Goal: Complete application form: Complete application form

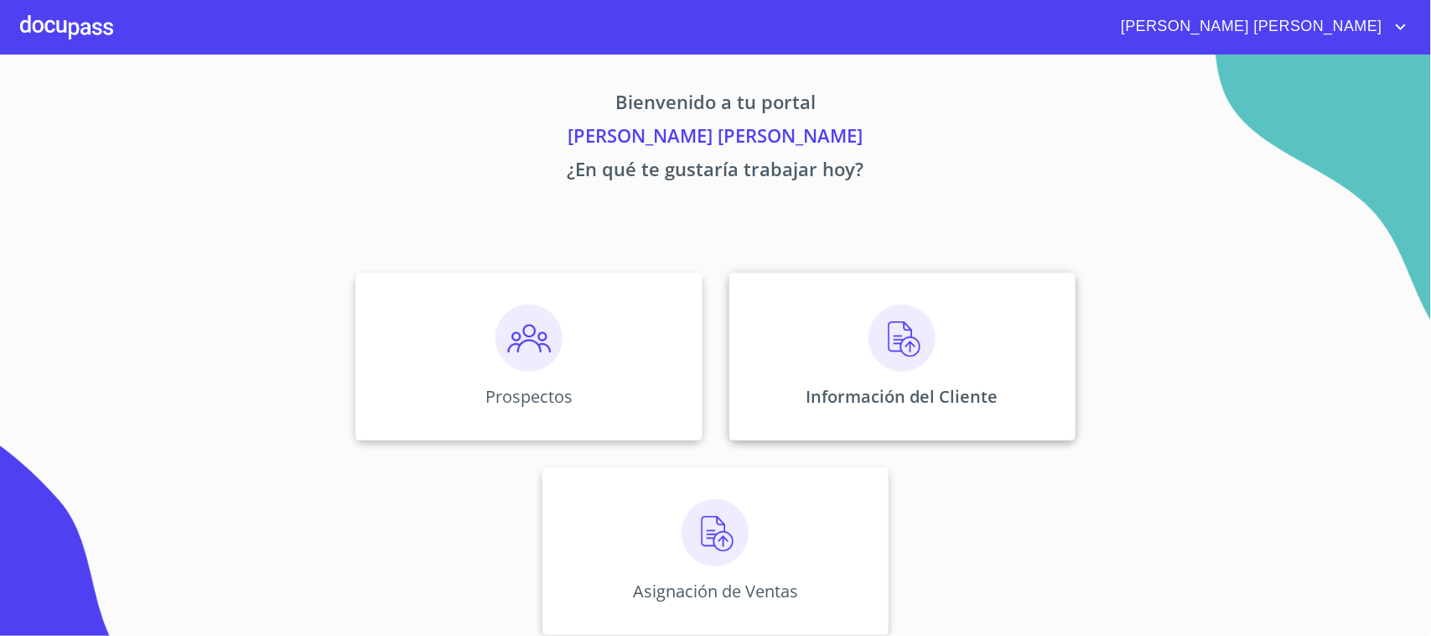
click at [905, 349] on img at bounding box center [902, 337] width 67 height 67
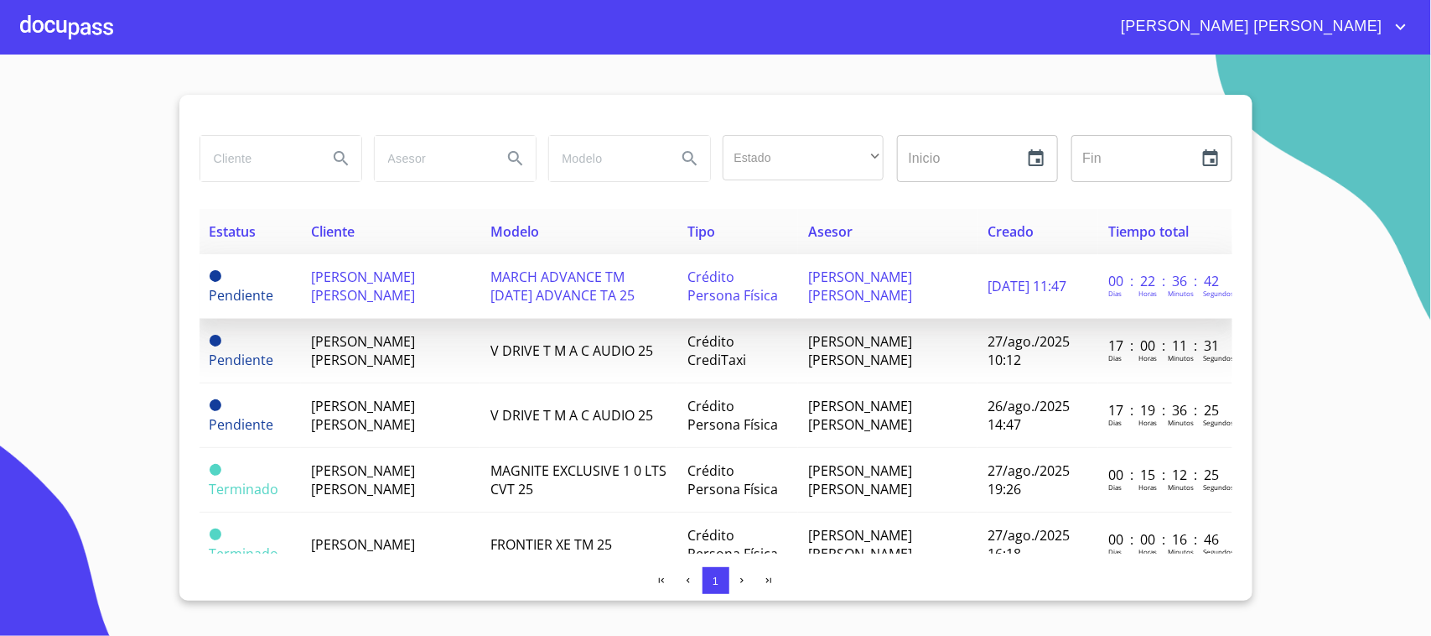
click at [358, 283] on span "[PERSON_NAME] [PERSON_NAME]" at bounding box center [363, 285] width 104 height 37
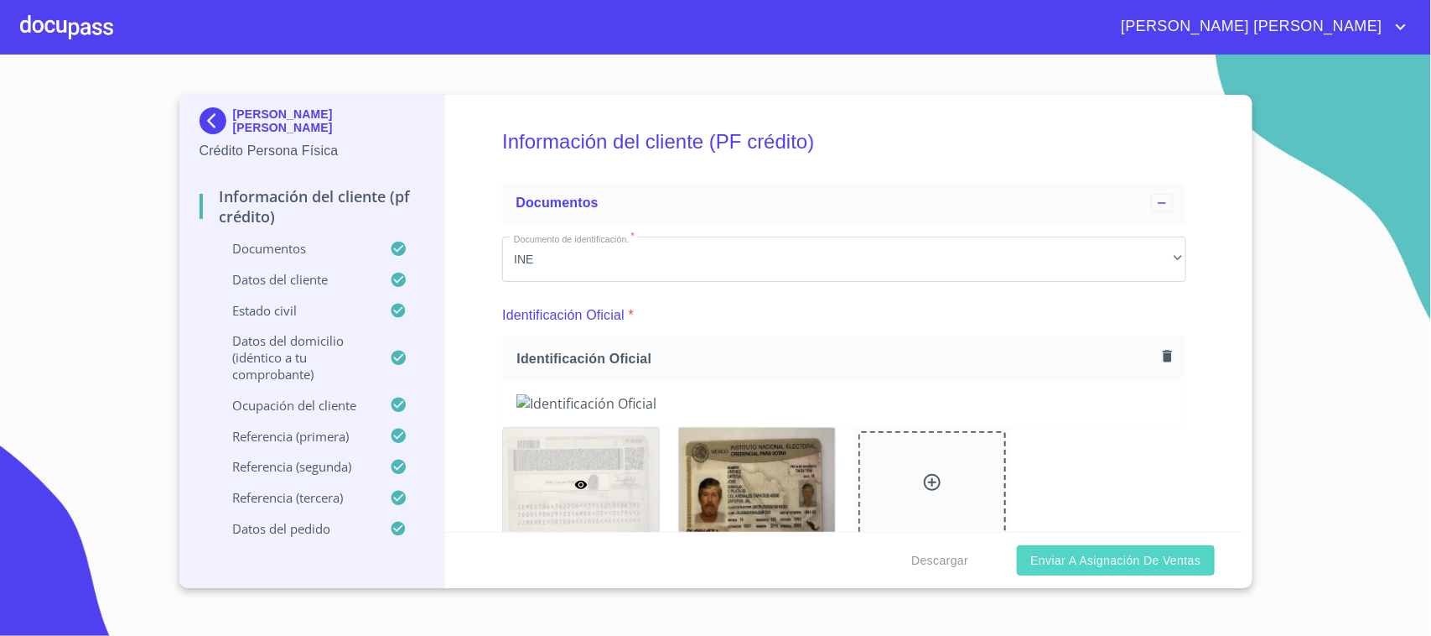
click at [1092, 563] on span "Enviar a Asignación de Ventas" at bounding box center [1115, 560] width 170 height 21
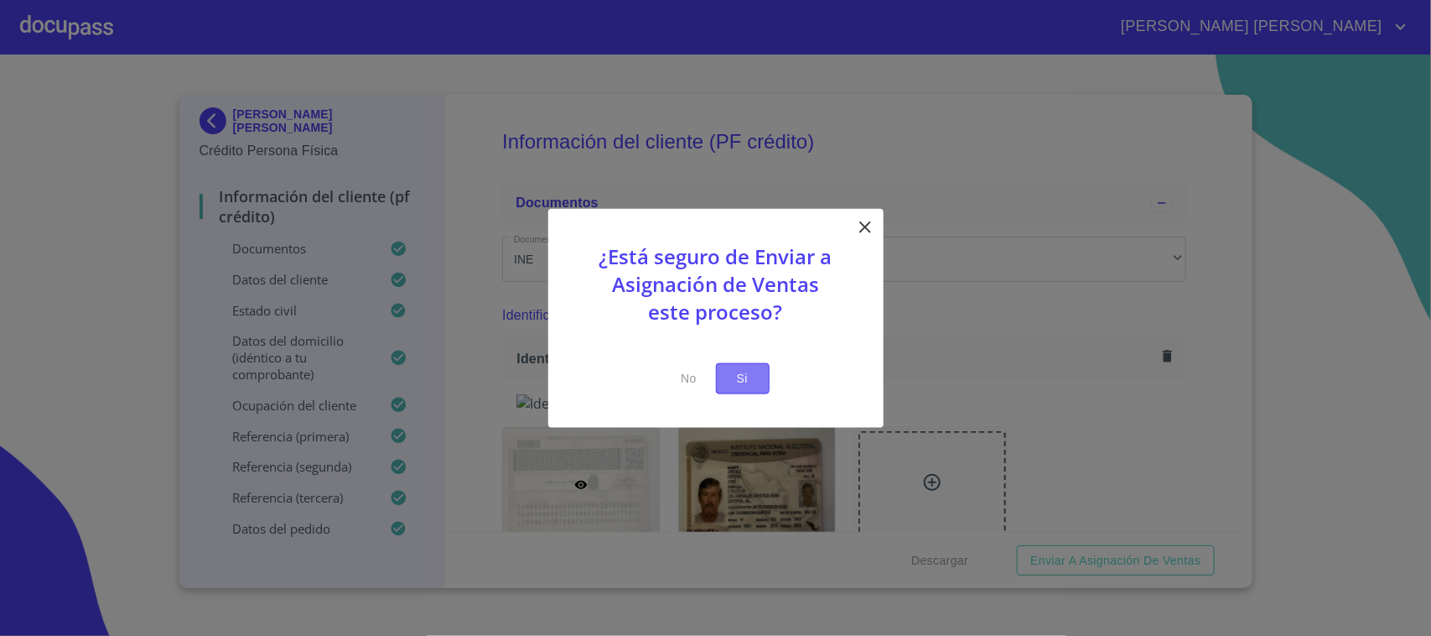
click at [748, 380] on span "Si" at bounding box center [742, 378] width 27 height 21
